Goal: Transaction & Acquisition: Purchase product/service

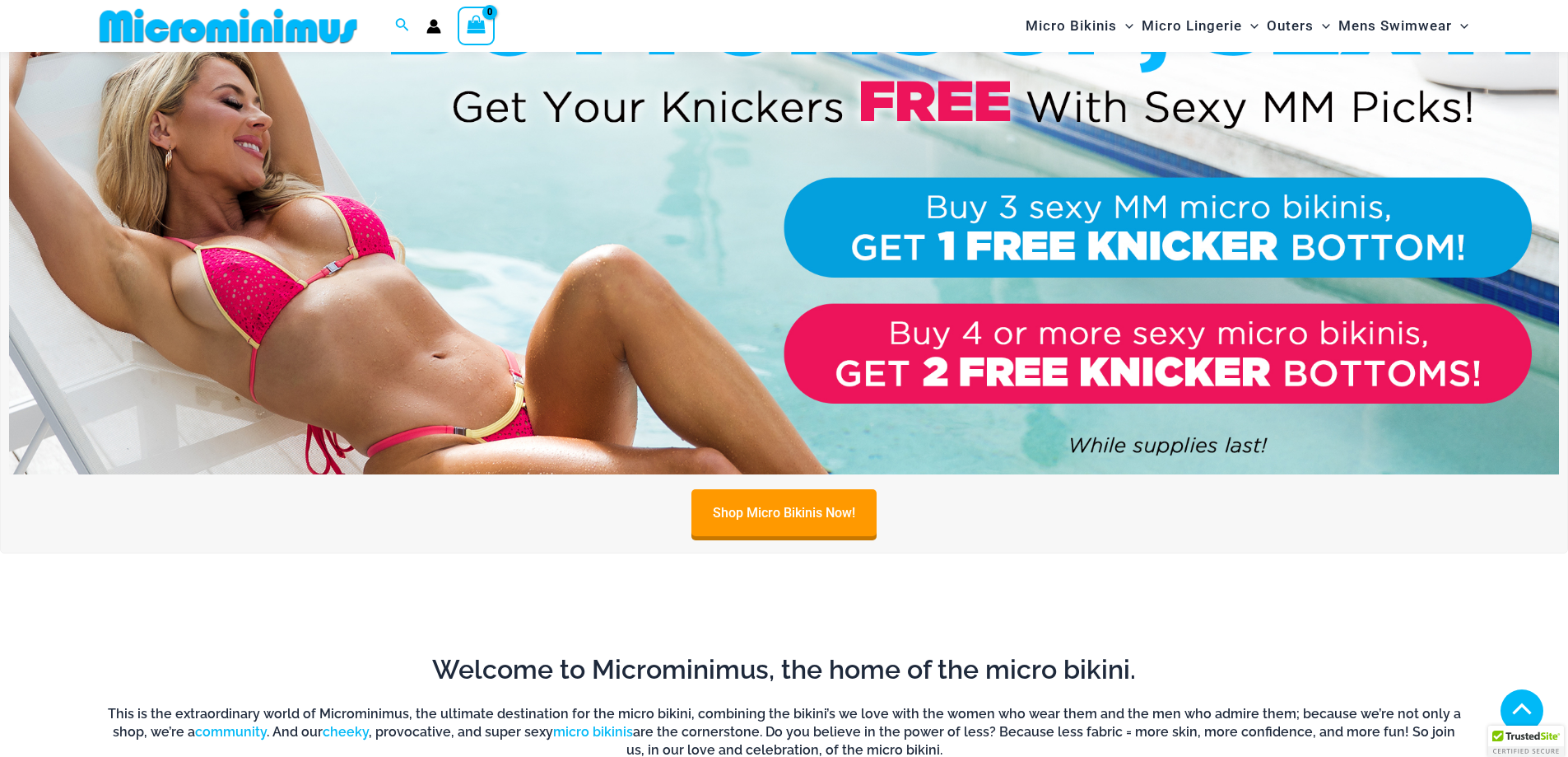
scroll to position [152, 0]
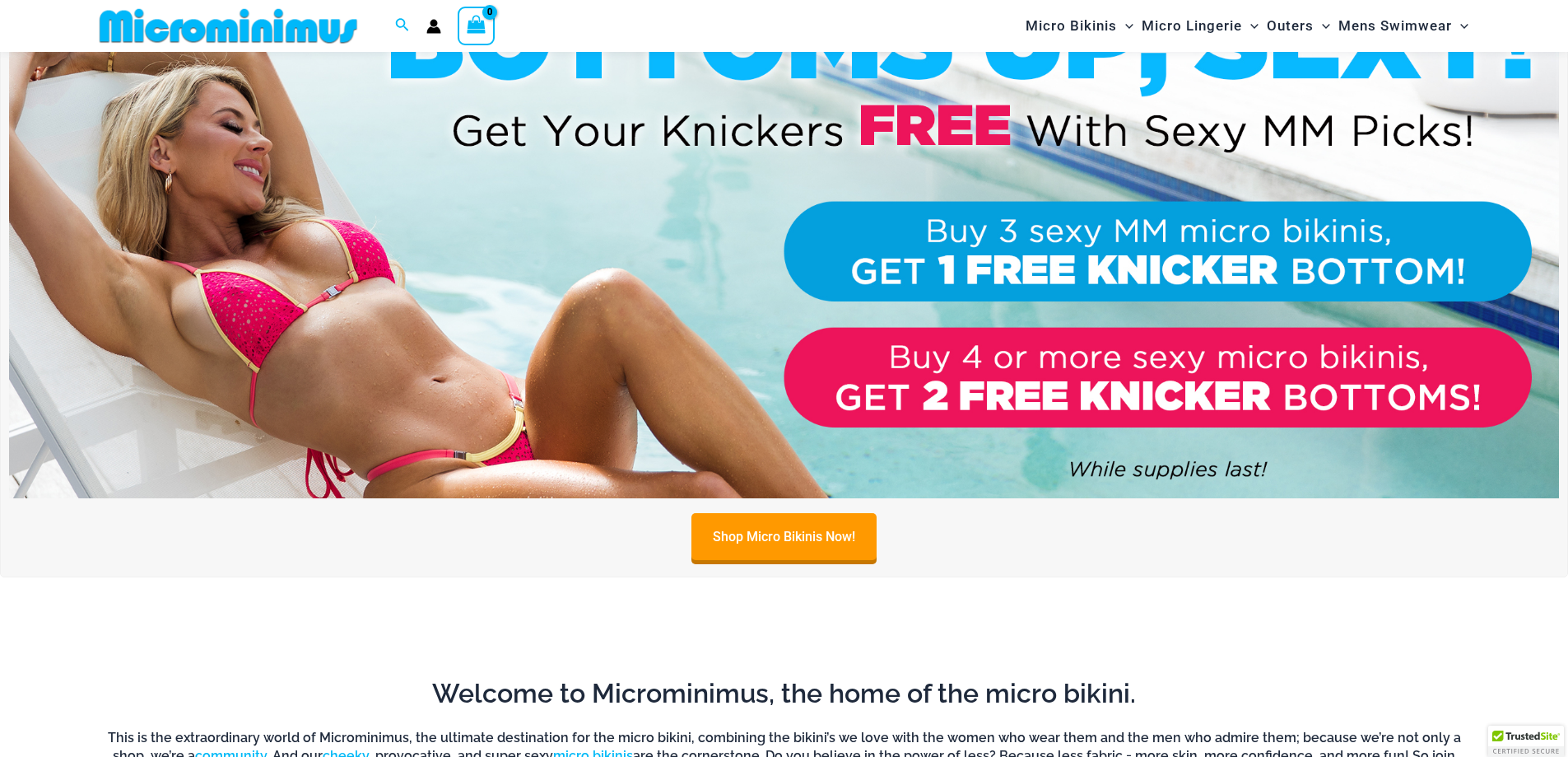
click at [799, 195] on img at bounding box center [784, 234] width 1550 height 528
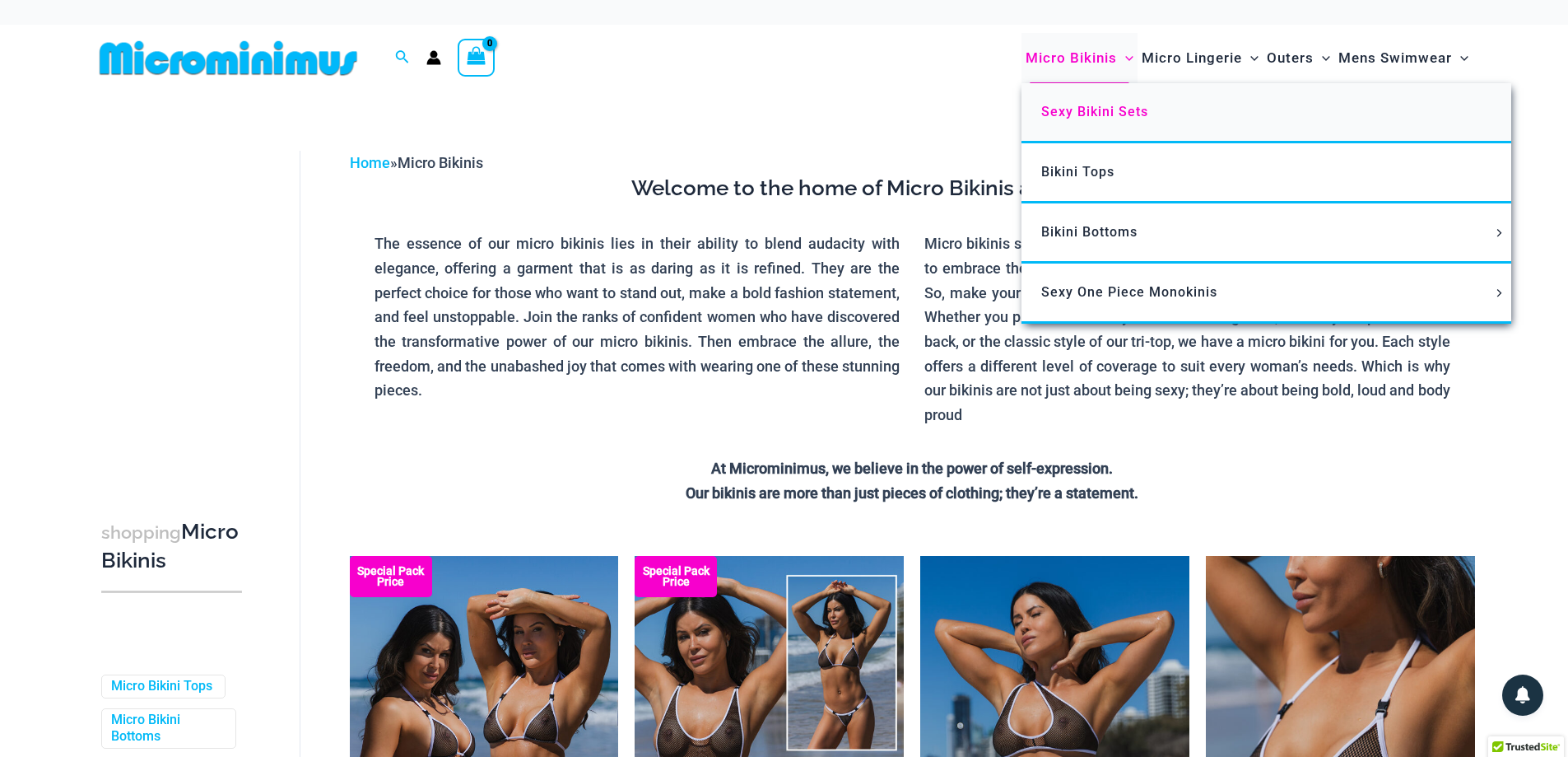
click at [1083, 122] on link "Sexy Bikini Sets" at bounding box center [1266, 113] width 490 height 61
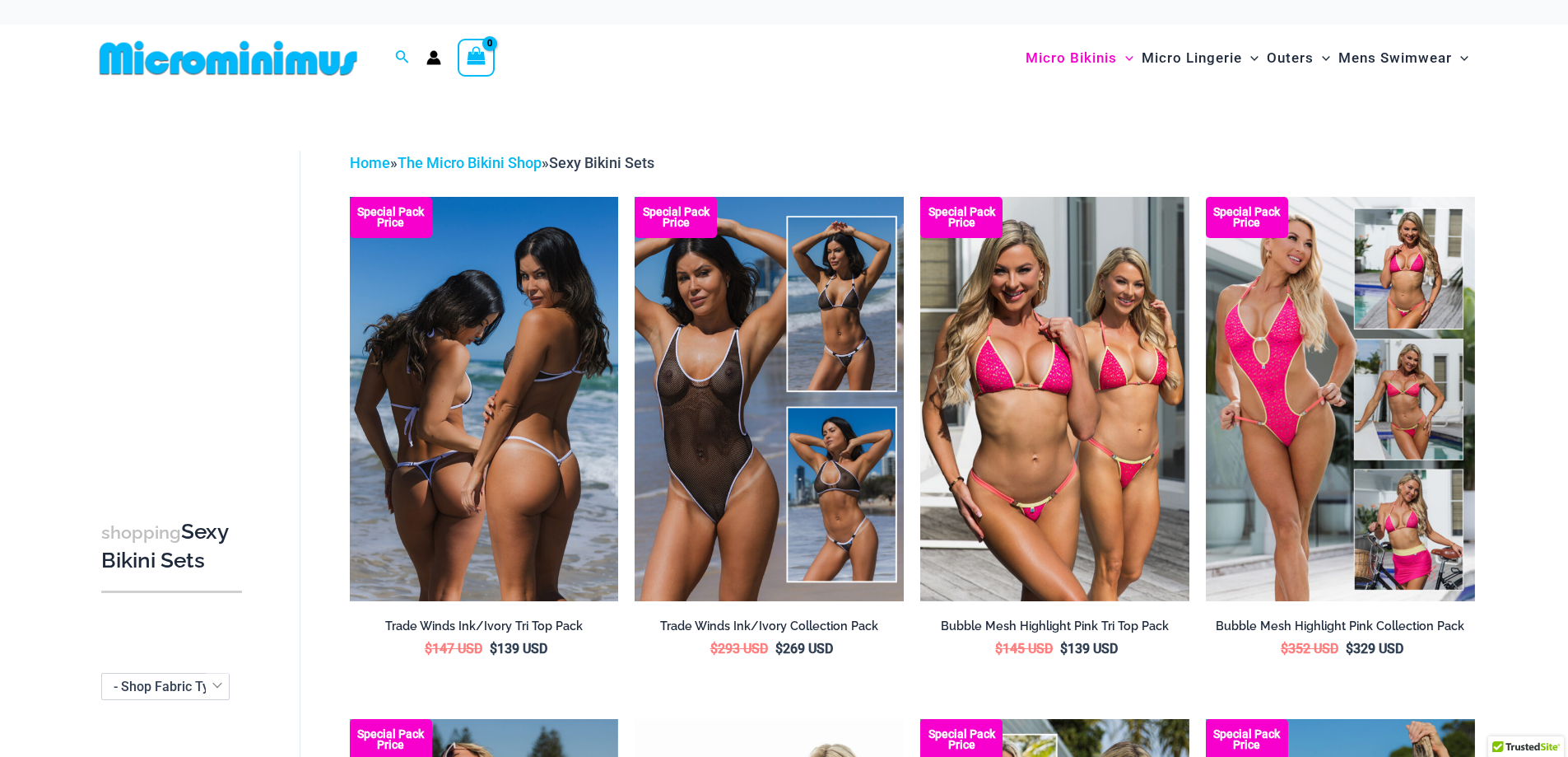
click at [513, 431] on img at bounding box center [484, 398] width 269 height 403
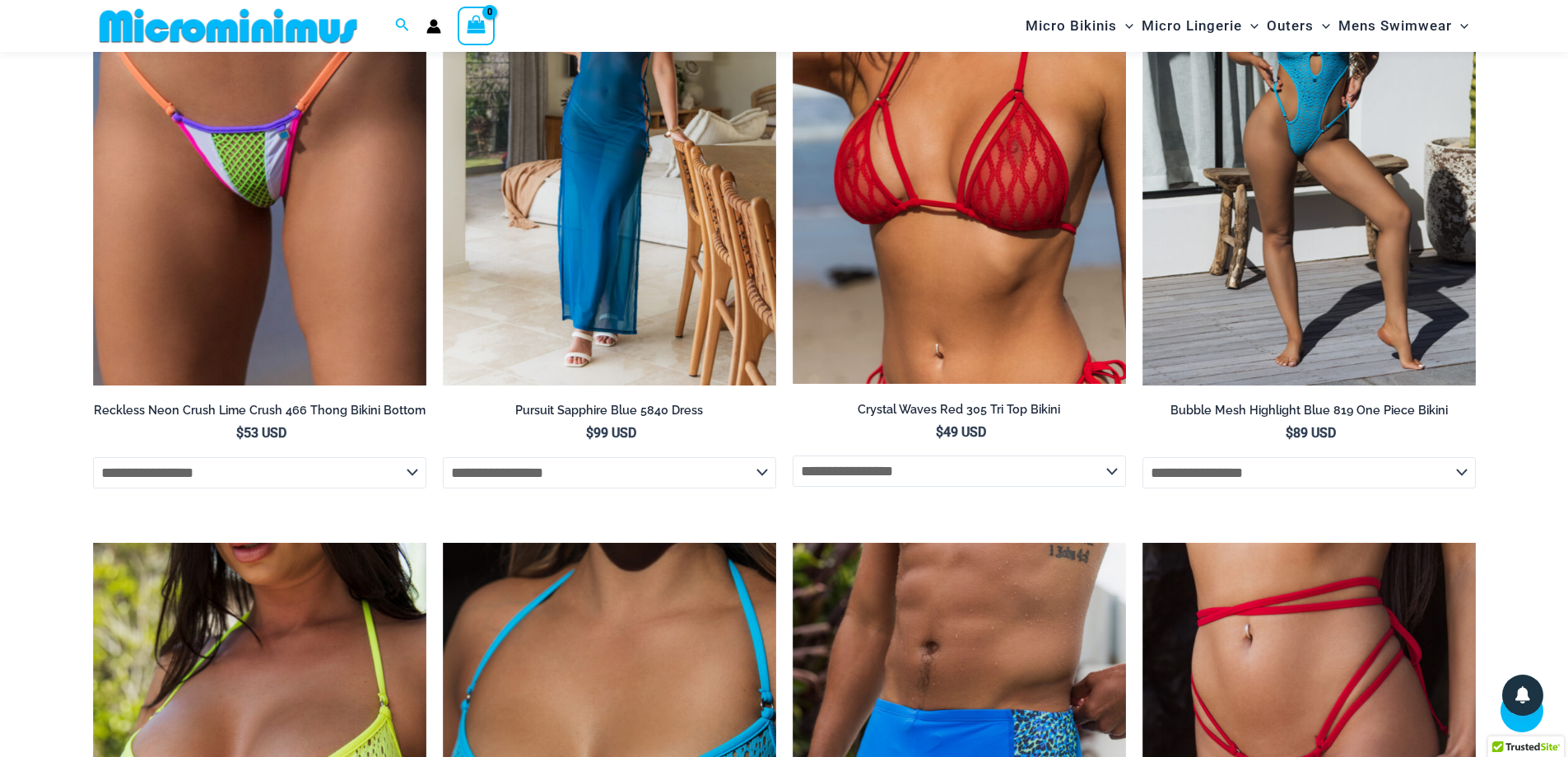
scroll to position [6655, 0]
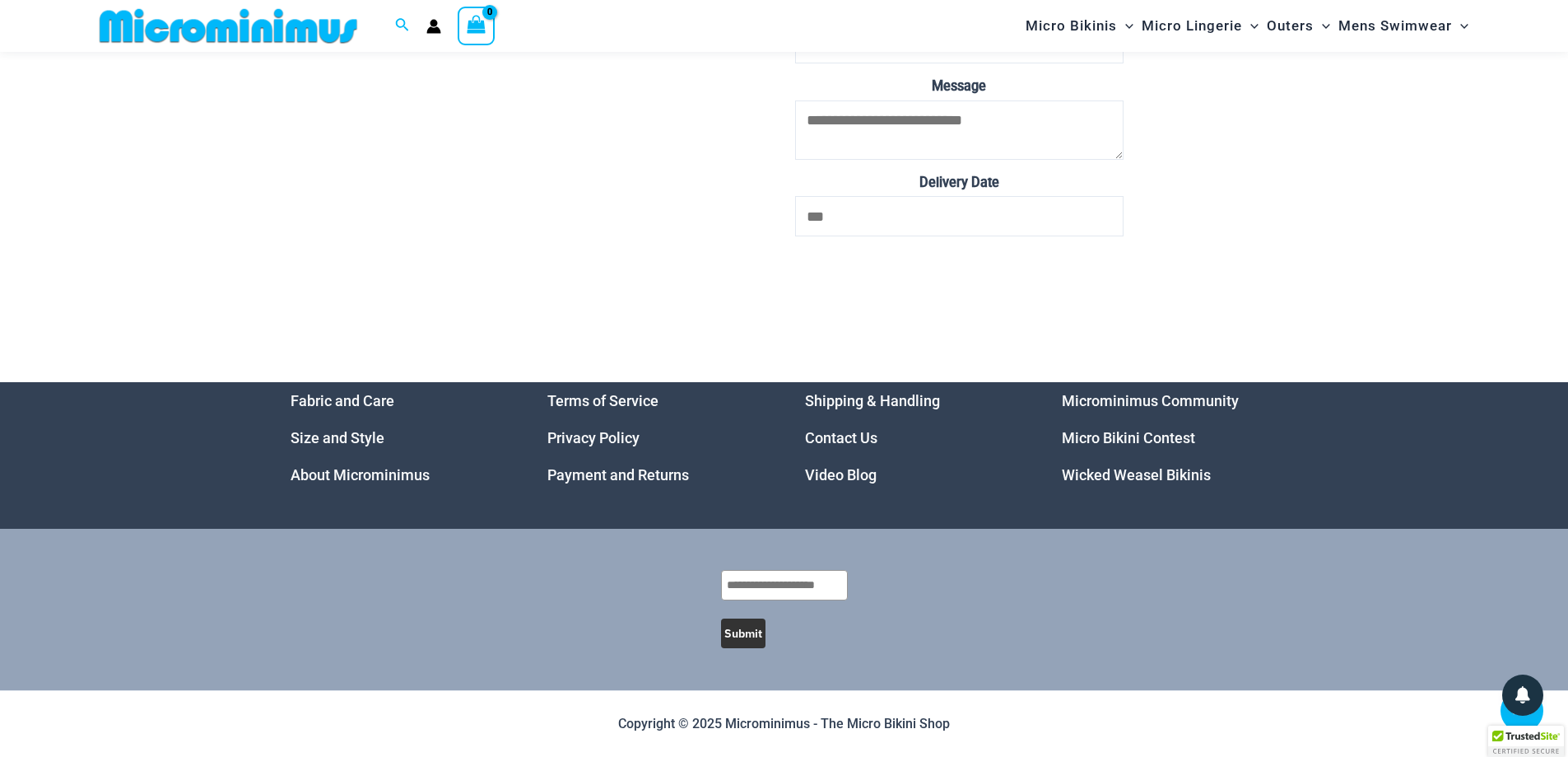
click at [836, 480] on link "Video Blog" at bounding box center [841, 474] width 71 height 17
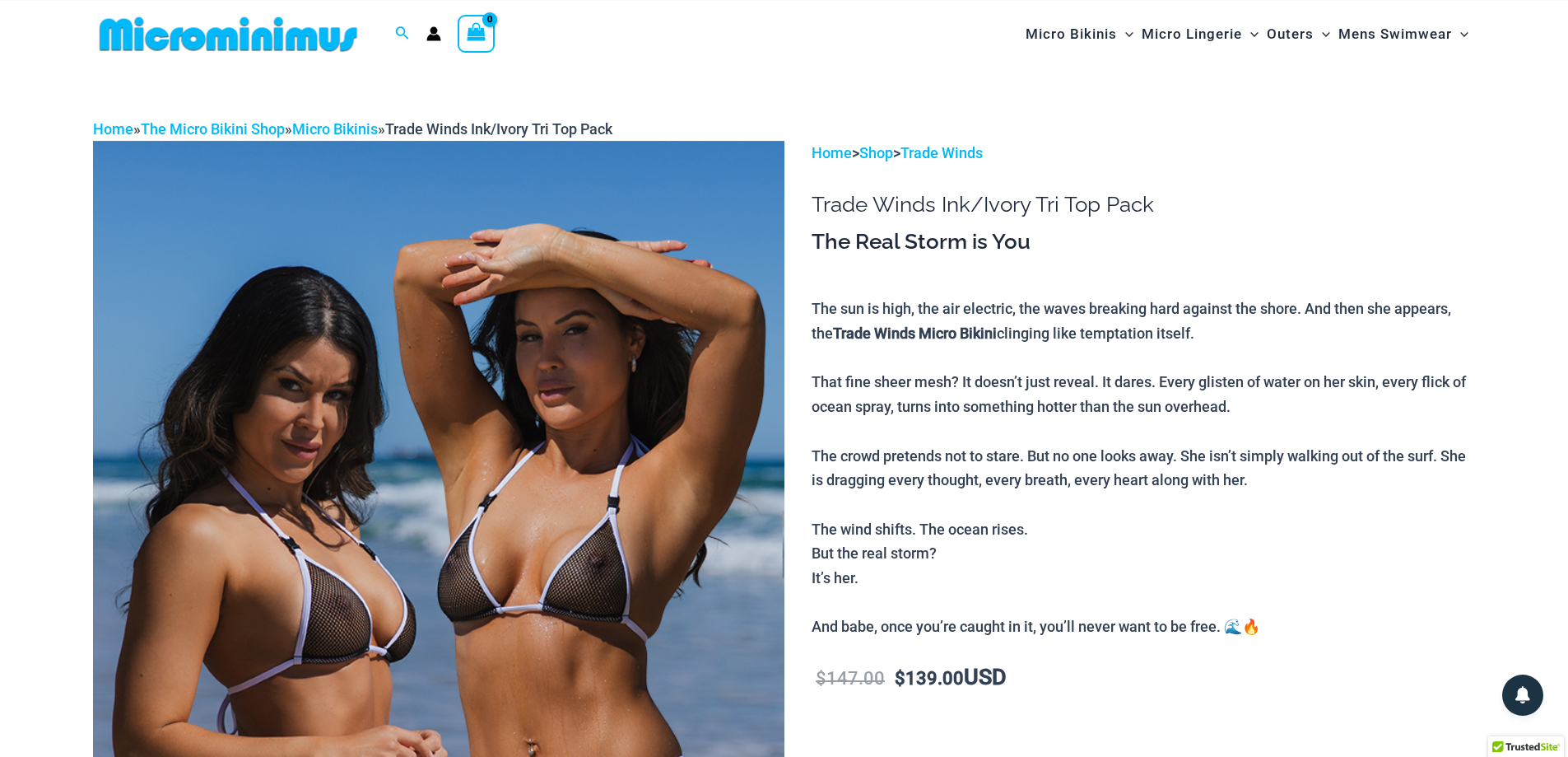
scroll to position [0, 0]
